Goal: Information Seeking & Learning: Learn about a topic

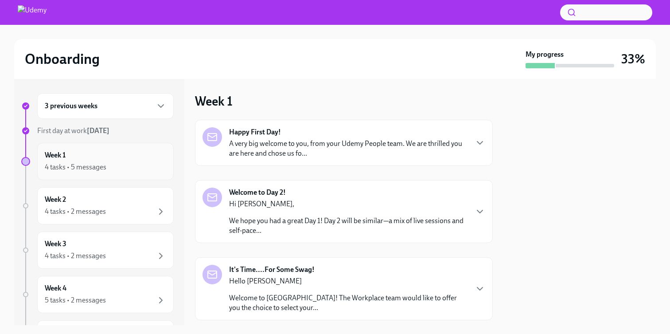
click at [132, 170] on div "4 tasks • 5 messages" at bounding box center [105, 167] width 121 height 11
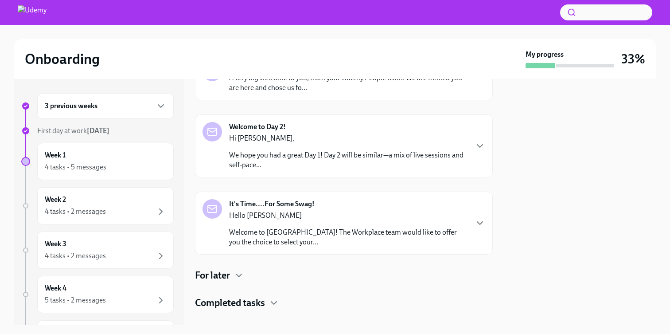
scroll to position [67, 0]
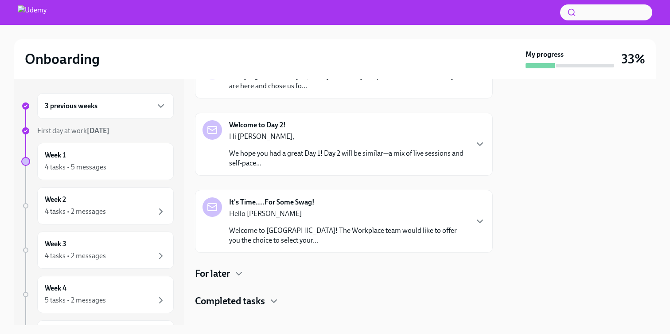
click at [455, 150] on p "We hope you had a great Day 1! Day 2 will be similar—a mix of live sessions and…" at bounding box center [348, 157] width 238 height 19
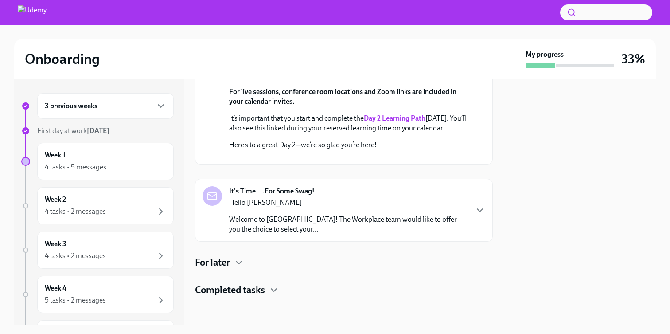
scroll to position [311, 0]
click at [239, 260] on icon "button" at bounding box center [238, 262] width 11 height 11
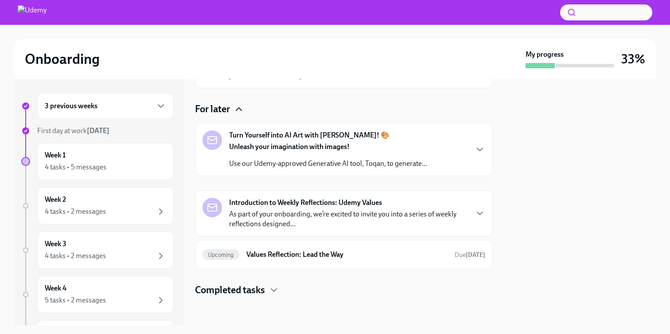
scroll to position [438, 0]
click at [471, 168] on div "Turn Yourself into AI Art with [PERSON_NAME]! 🎨 Unleash your imagination with i…" at bounding box center [343, 149] width 283 height 38
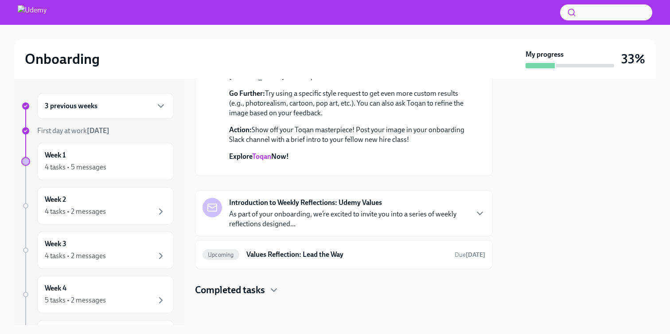
scroll to position [622, 0]
click at [264, 160] on link "Toqan" at bounding box center [261, 156] width 19 height 8
click at [156, 176] on div "Week 1 4 tasks • 5 messages" at bounding box center [105, 161] width 136 height 37
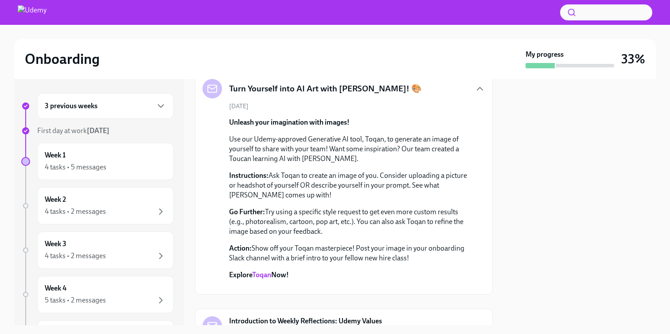
scroll to position [458, 0]
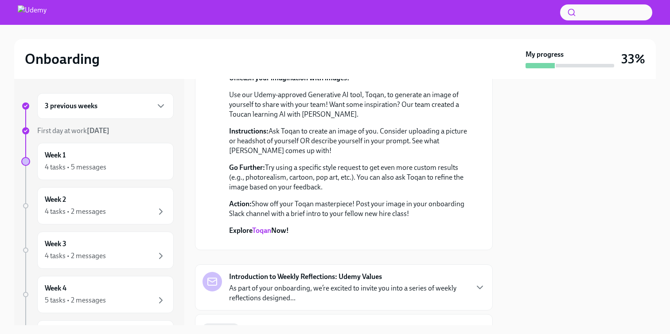
click at [239, 19] on icon "button" at bounding box center [238, 13] width 11 height 11
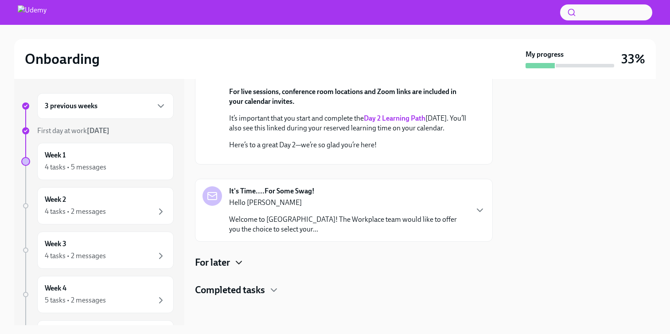
scroll to position [311, 0]
click at [259, 291] on h4 "Completed tasks" at bounding box center [230, 289] width 70 height 13
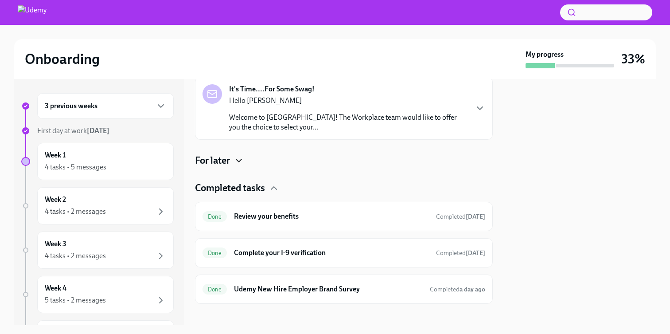
click at [236, 166] on icon "button" at bounding box center [238, 160] width 11 height 11
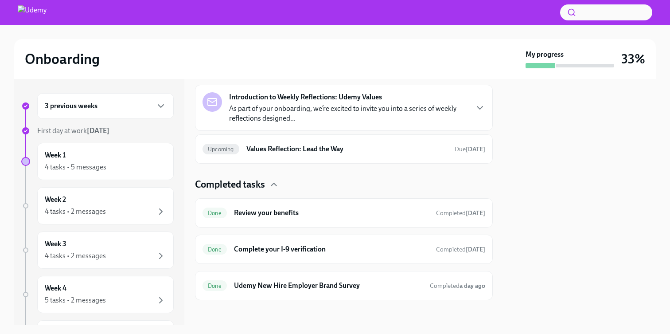
click at [326, 123] on p "As part of your onboarding, we’re excited to invite you into a series of weekly…" at bounding box center [348, 113] width 238 height 19
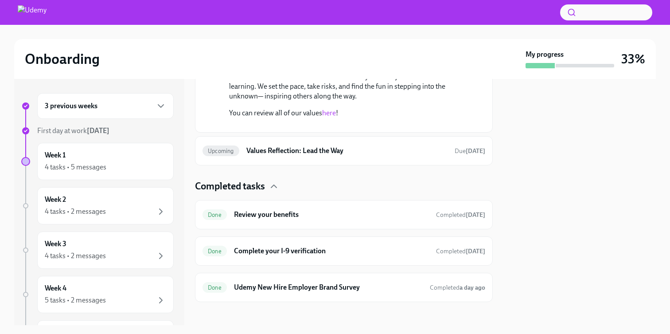
scroll to position [610, 0]
